Goal: Task Accomplishment & Management: Use online tool/utility

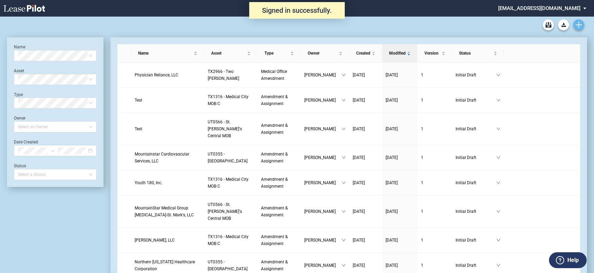
click at [577, 25] on icon "Create new document" at bounding box center [579, 25] width 6 height 6
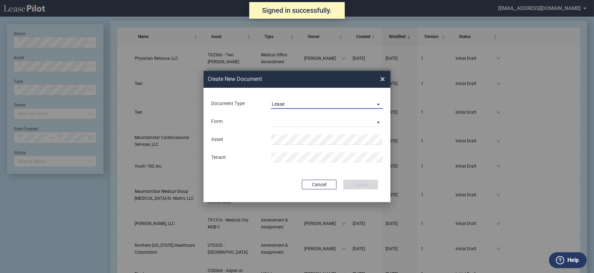
click at [309, 103] on span "Lease" at bounding box center [321, 104] width 99 height 7
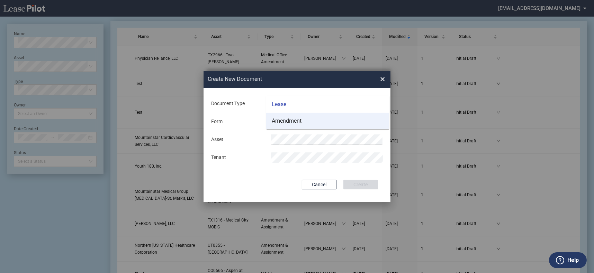
click at [310, 117] on md-option "Amendment" at bounding box center [327, 121] width 123 height 17
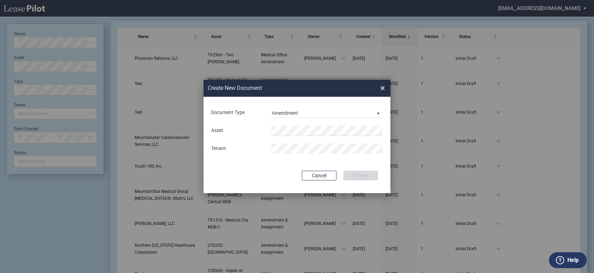
click at [309, 120] on div "Document Type Amendment" at bounding box center [296, 113] width 173 height 18
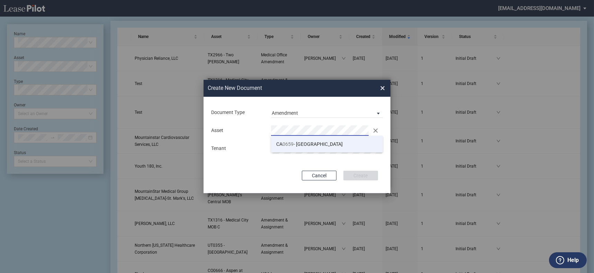
click at [302, 144] on span "CA 0659 - Mission Oaks" at bounding box center [309, 145] width 66 height 6
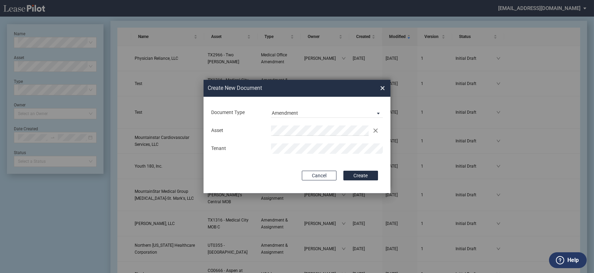
click at [343, 171] on button "Create" at bounding box center [360, 176] width 35 height 10
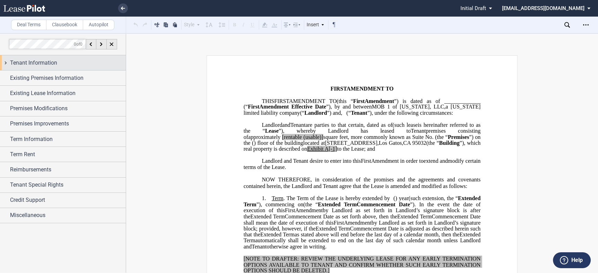
click at [75, 66] on div "Tenant Information" at bounding box center [68, 63] width 116 height 8
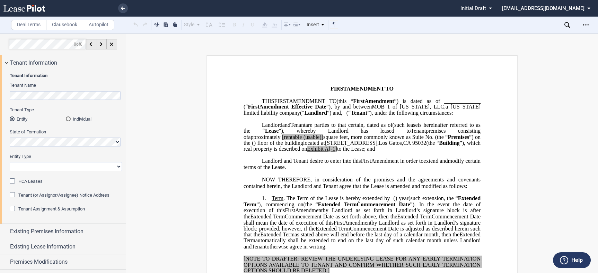
click at [12, 182] on div "HCA Leases" at bounding box center [13, 182] width 7 height 7
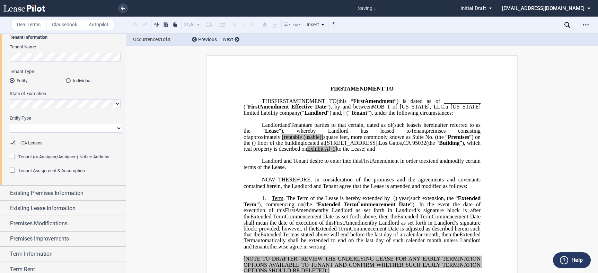
click at [69, 127] on select "Corporation Limited Liability Company General Partnership Limited Partnership O…" at bounding box center [66, 128] width 112 height 9
select select "limited partnership"
click at [10, 124] on select "Corporation Limited Liability Company General Partnership Limited Partnership O…" at bounding box center [66, 128] width 112 height 9
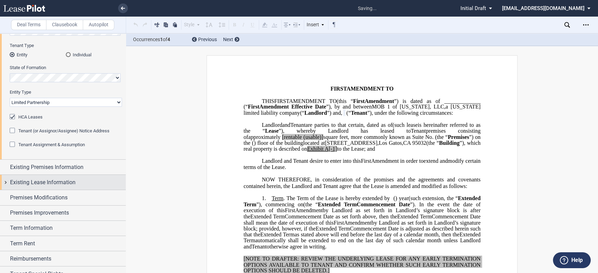
scroll to position [77, 0]
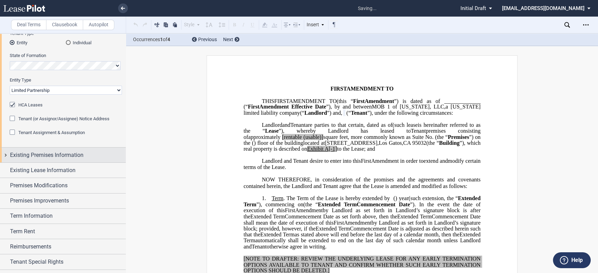
click at [80, 154] on span "Existing Premises Information" at bounding box center [46, 155] width 73 height 8
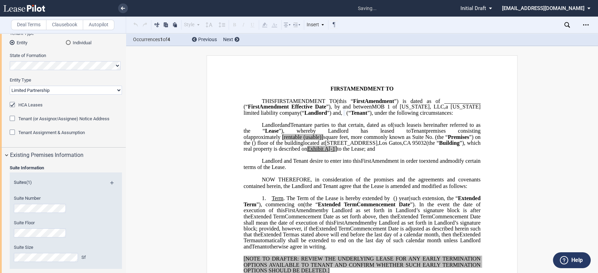
scroll to position [192, 0]
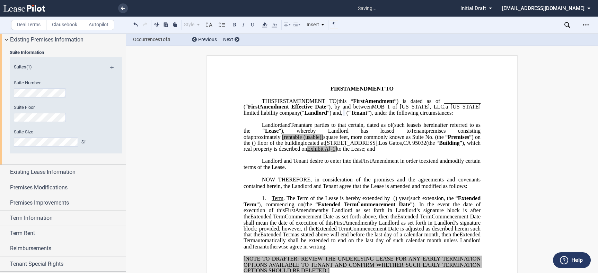
click at [112, 66] on md-icon at bounding box center [114, 70] width 9 height 8
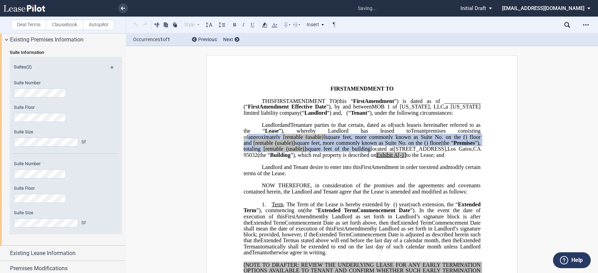
click at [111, 66] on md-icon at bounding box center [114, 70] width 9 height 8
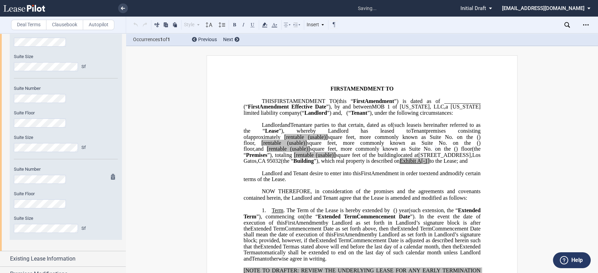
scroll to position [269, 0]
click at [304, 140] on span "[rentable" at bounding box center [294, 137] width 20 height 6
click at [326, 140] on span "(usable)]" at bounding box center [316, 137] width 20 height 6
click at [417, 164] on span "A[-1]" at bounding box center [423, 161] width 12 height 6
click at [427, 164] on span "to the Lease; and" at bounding box center [446, 161] width 38 height 6
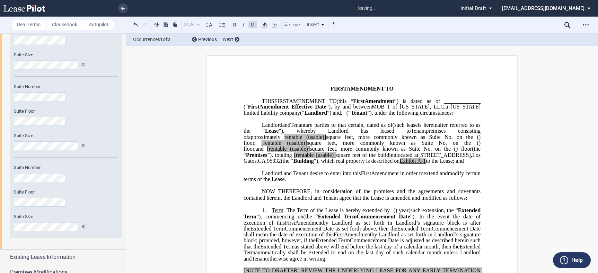
click at [335, 159] on span "square feet of the building" at bounding box center [365, 155] width 61 height 6
click at [294, 159] on span "[rentable" at bounding box center [304, 155] width 20 height 6
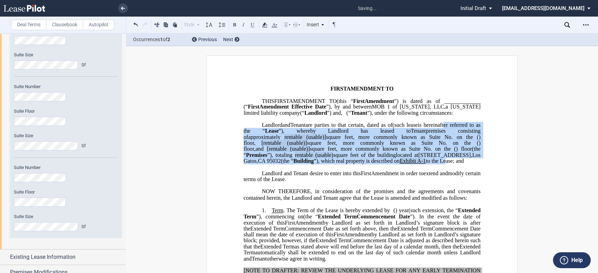
drag, startPoint x: 404, startPoint y: 174, endPoint x: 356, endPoint y: 141, distance: 58.3
click at [357, 141] on p "MOB 1 of [US_STATE], LLC , a [US_STATE] limited liability company (“ Landlord ”…" at bounding box center [361, 143] width 237 height 42
click at [267, 23] on icon at bounding box center [264, 25] width 8 height 8
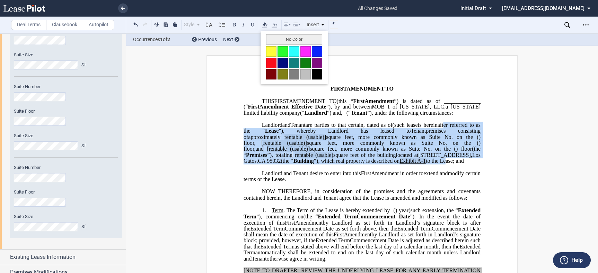
click at [289, 34] on div "No Color" at bounding box center [293, 57] width 67 height 53
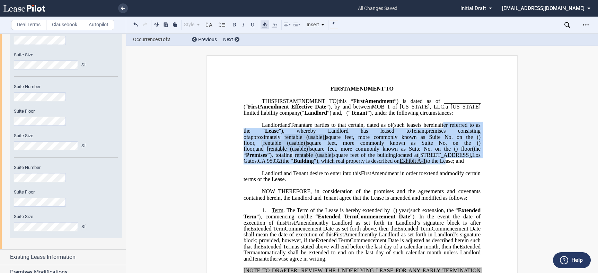
click at [261, 25] on icon at bounding box center [264, 25] width 8 height 8
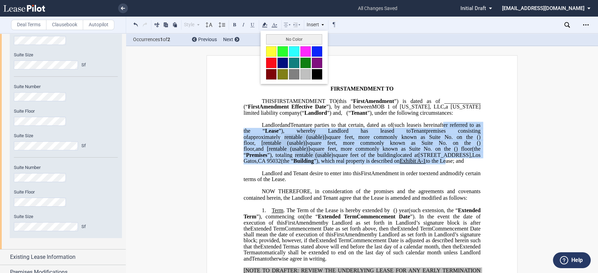
click at [271, 38] on button "No Color" at bounding box center [294, 39] width 56 height 10
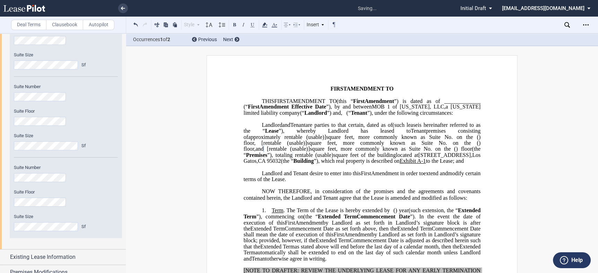
click at [307, 146] on span "(usable)]" at bounding box center [297, 143] width 20 height 6
click at [433, 140] on span "square feet, more commonly known as Suite No." at bounding box center [389, 137] width 126 height 6
click at [436, 146] on span "square feet, more commonly known as Suite No." at bounding box center [377, 143] width 140 height 6
click at [431, 152] on span "square feet, more commonly known as Suite No." at bounding box center [370, 149] width 122 height 6
click at [287, 152] on span "[rentable" at bounding box center [277, 149] width 20 height 6
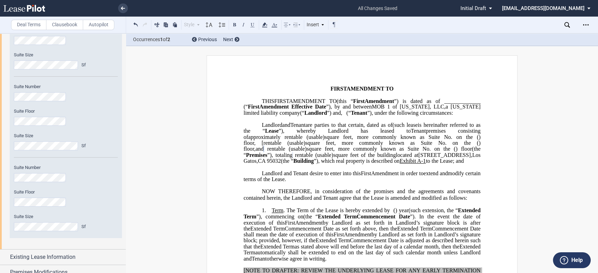
click at [281, 146] on span "[rentable" at bounding box center [271, 143] width 20 height 6
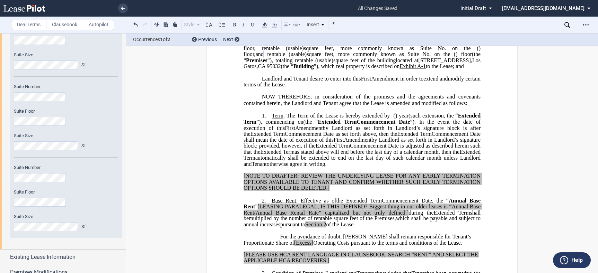
scroll to position [115, 0]
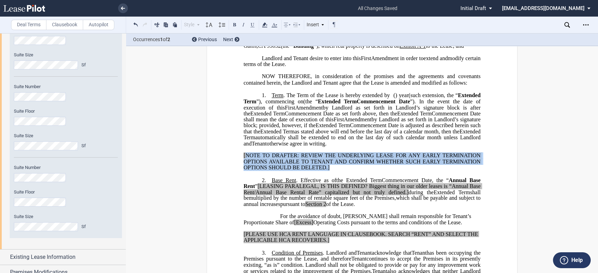
drag, startPoint x: 336, startPoint y: 187, endPoint x: 243, endPoint y: 174, distance: 93.8
click at [243, 171] on p "[NOTE TO DRAFTER: REVIEW THE UNDERLYING LEASE FOR ANY EARLY TERMINATION OPTIONS…" at bounding box center [361, 162] width 237 height 18
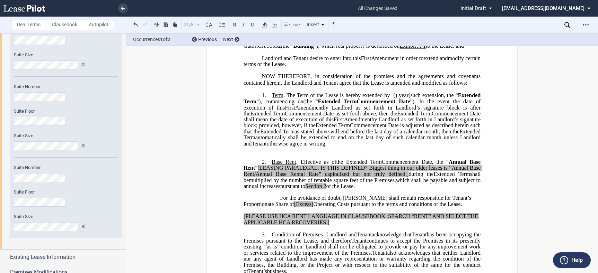
click at [291, 153] on p "﻿" at bounding box center [361, 150] width 237 height 6
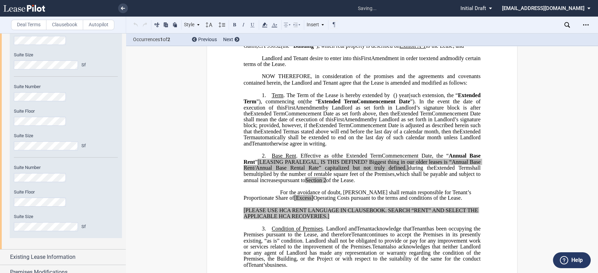
click at [285, 99] on span ". The Term of the Lease is hereby extended by" at bounding box center [336, 95] width 106 height 6
drag, startPoint x: 269, startPoint y: 174, endPoint x: 297, endPoint y: 173, distance: 27.7
click at [297, 159] on span "Base Rent . Effective as of" at bounding box center [303, 156] width 64 height 6
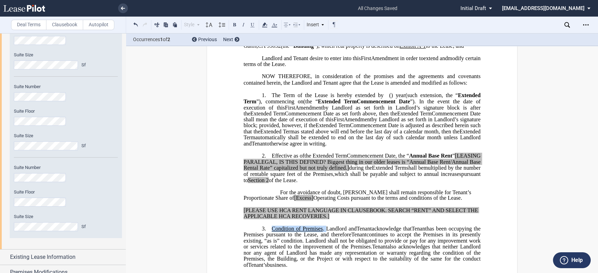
drag, startPoint x: 270, startPoint y: 247, endPoint x: 326, endPoint y: 246, distance: 55.7
click at [326, 232] on span "Condition of Premises . Landlord and" at bounding box center [313, 229] width 85 height 6
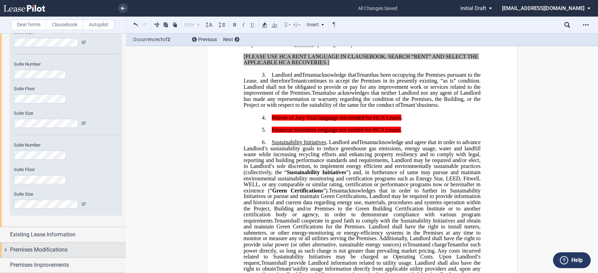
scroll to position [307, 0]
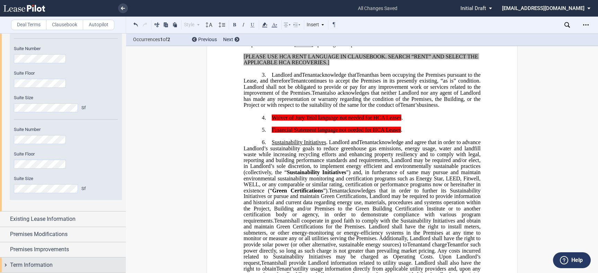
click at [61, 258] on div "Term Information" at bounding box center [63, 265] width 126 height 15
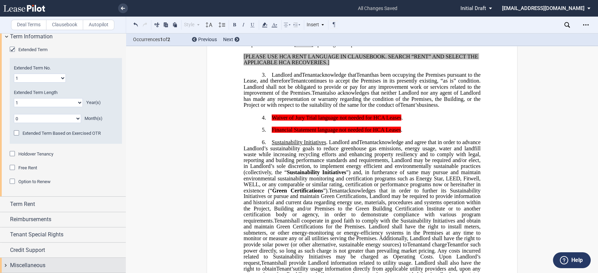
click at [46, 263] on div "Miscellaneous" at bounding box center [68, 266] width 116 height 8
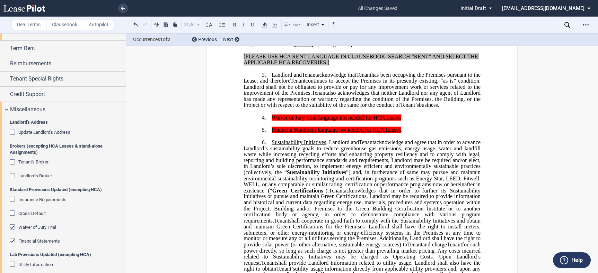
scroll to position [739, 0]
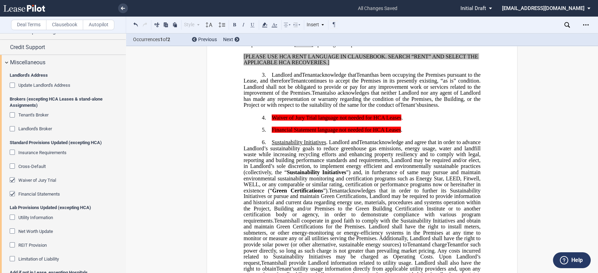
click at [15, 194] on div "Financial Statements" at bounding box center [13, 194] width 7 height 7
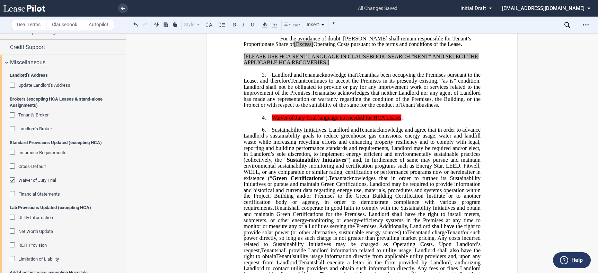
click at [13, 181] on div "Waiver of Jury Trial" at bounding box center [13, 181] width 7 height 7
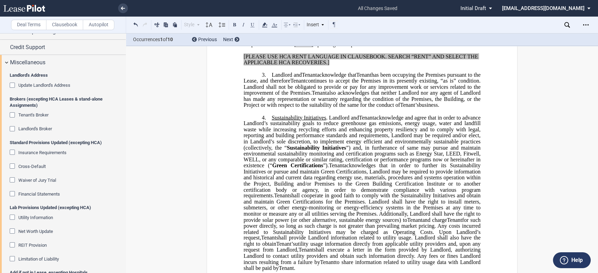
scroll to position [816, 0]
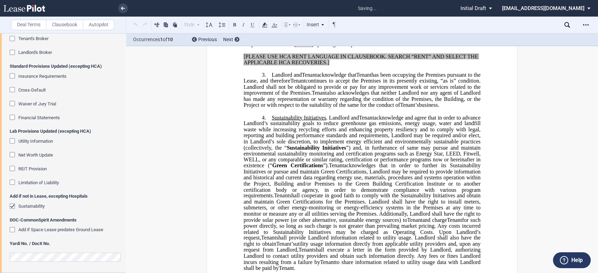
click at [10, 205] on div "Sustainability" at bounding box center [13, 207] width 7 height 7
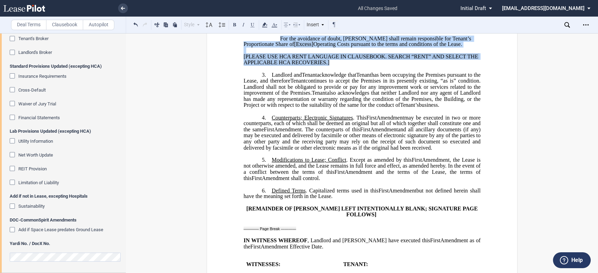
drag, startPoint x: 326, startPoint y: 77, endPoint x: 262, endPoint y: 55, distance: 67.6
click at [262, 55] on div "﻿ !!SET_LEVEL_0!! !!LEASE_LEVEL_1!! 2. ﻿ Effective as of [______] [______] the …" at bounding box center [361, 29] width 237 height 73
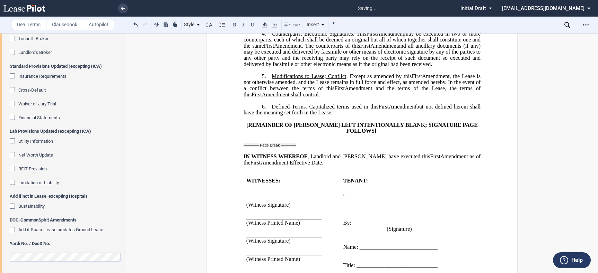
scroll to position [423, 0]
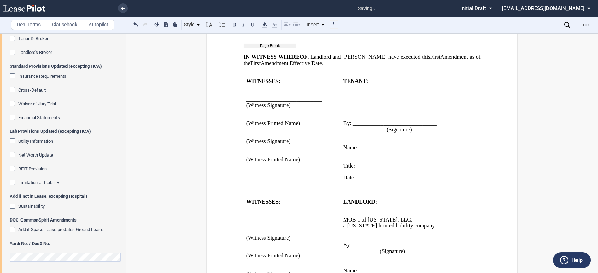
click at [280, 54] on p "﻿" at bounding box center [361, 51] width 237 height 6
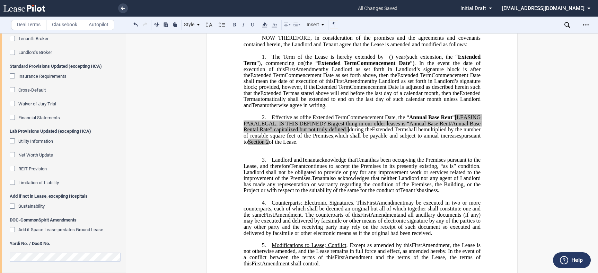
scroll to position [701, 0]
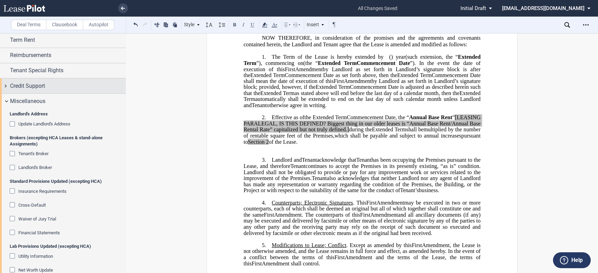
click at [48, 89] on div "Credit Support" at bounding box center [68, 86] width 116 height 8
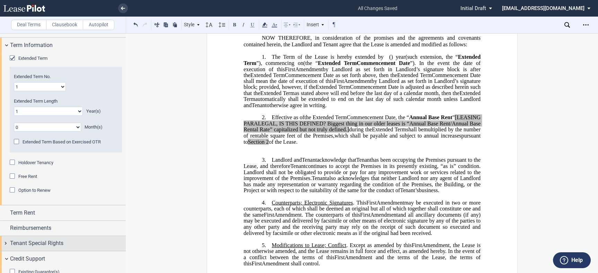
scroll to position [509, 0]
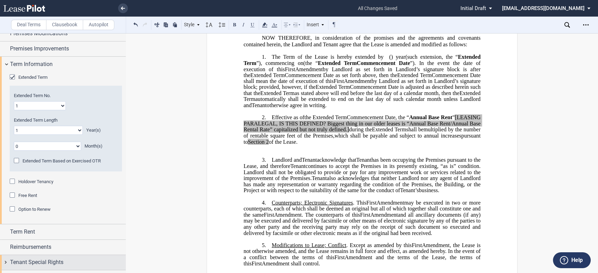
click at [37, 257] on div "Tenant Special Rights" at bounding box center [63, 262] width 126 height 15
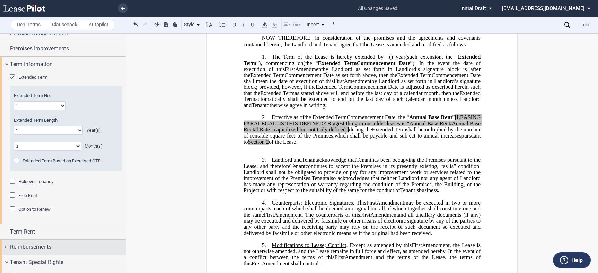
click at [43, 246] on span "Reimbursements" at bounding box center [30, 247] width 41 height 8
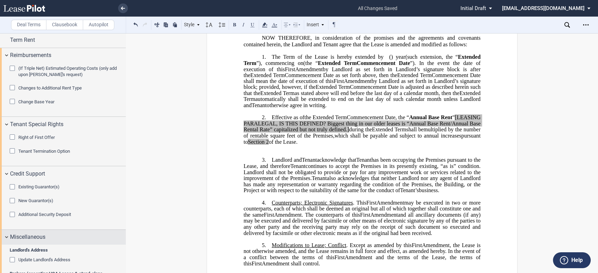
click at [41, 194] on div "Existing Guarantor(s) Guarantor Info : Individuals (1) Individual A Guarantor N…" at bounding box center [66, 191] width 112 height 14
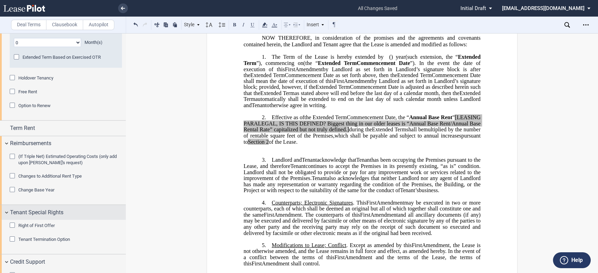
scroll to position [529, 0]
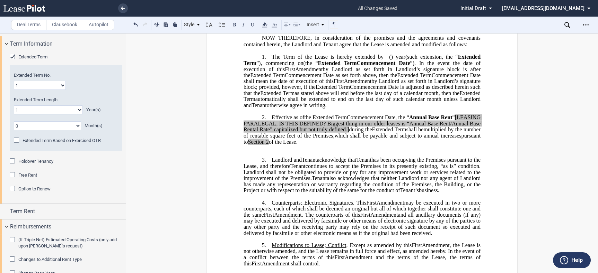
click at [11, 56] on div "Extended Term" at bounding box center [13, 57] width 7 height 7
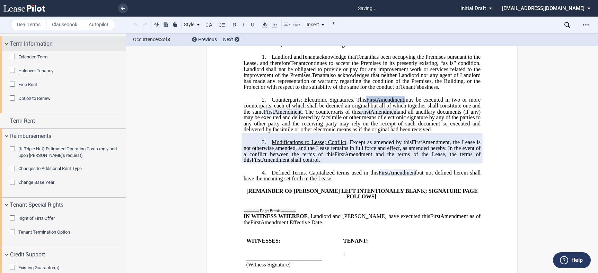
click at [19, 44] on span "Term Information" at bounding box center [31, 44] width 43 height 8
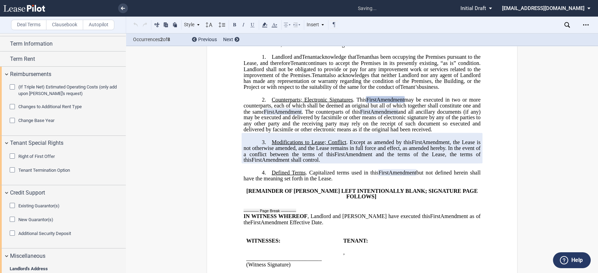
scroll to position [413, 0]
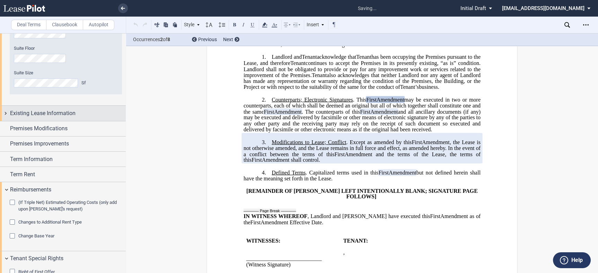
click at [58, 116] on span "Existing Lease Information" at bounding box center [42, 113] width 65 height 8
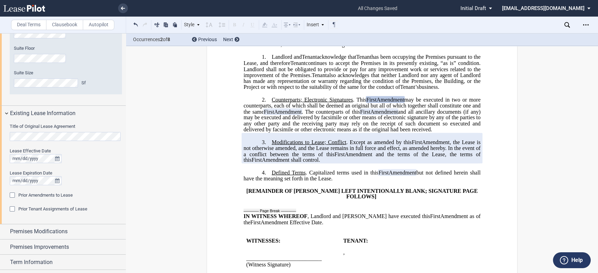
click at [0, 131] on html ".bocls-1{fill:#26354a;fill-rule:evenodd} Loading... × all changes saved Pending…" at bounding box center [299, 136] width 598 height 273
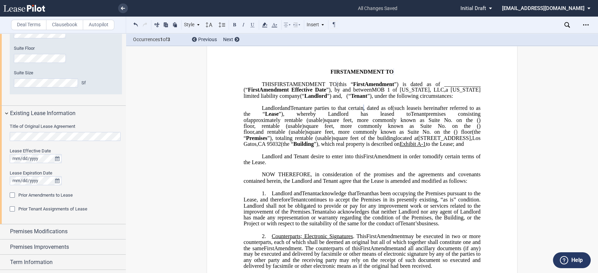
scroll to position [0, 0]
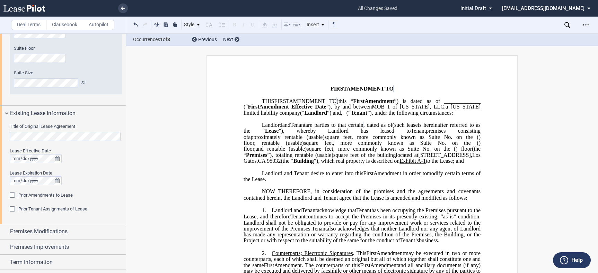
click at [12, 195] on div "Prior Amendments to Lease" at bounding box center [13, 196] width 7 height 7
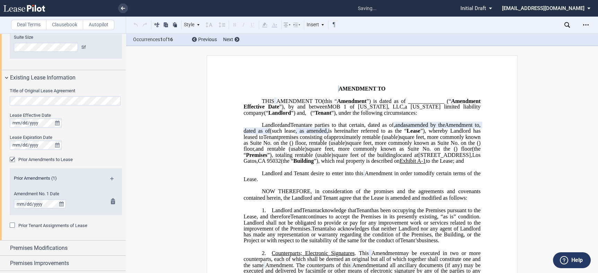
scroll to position [490, 0]
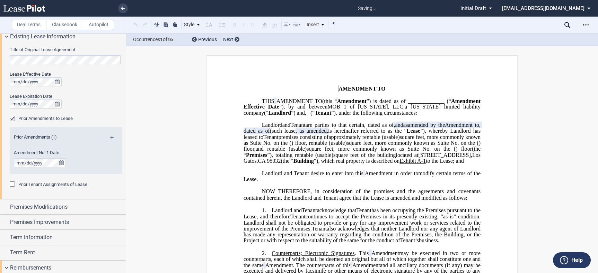
click at [110, 135] on div "Prior Amendments (1) Amendment No. 1 Date" at bounding box center [66, 150] width 112 height 47
click at [110, 137] on md-icon at bounding box center [114, 140] width 9 height 8
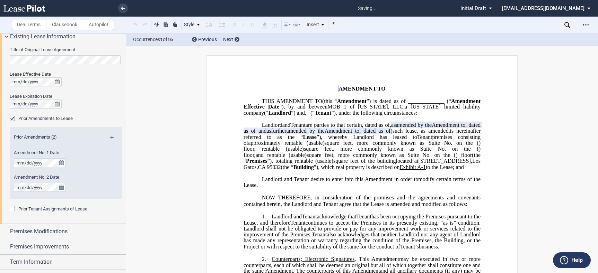
click at [110, 137] on md-icon at bounding box center [114, 140] width 9 height 8
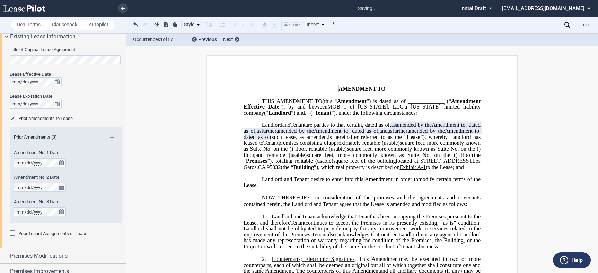
click at [110, 137] on md-icon at bounding box center [114, 140] width 9 height 8
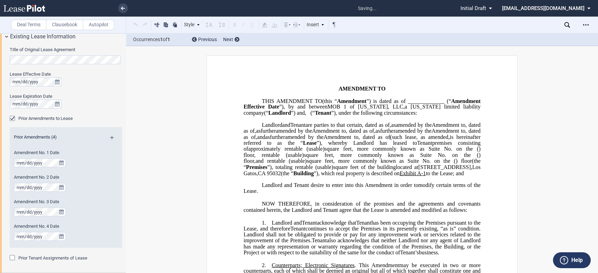
click at [392, 114] on span "limited liability company" at bounding box center [362, 110] width 238 height 12
